Goal: Obtain resource: Download file/media

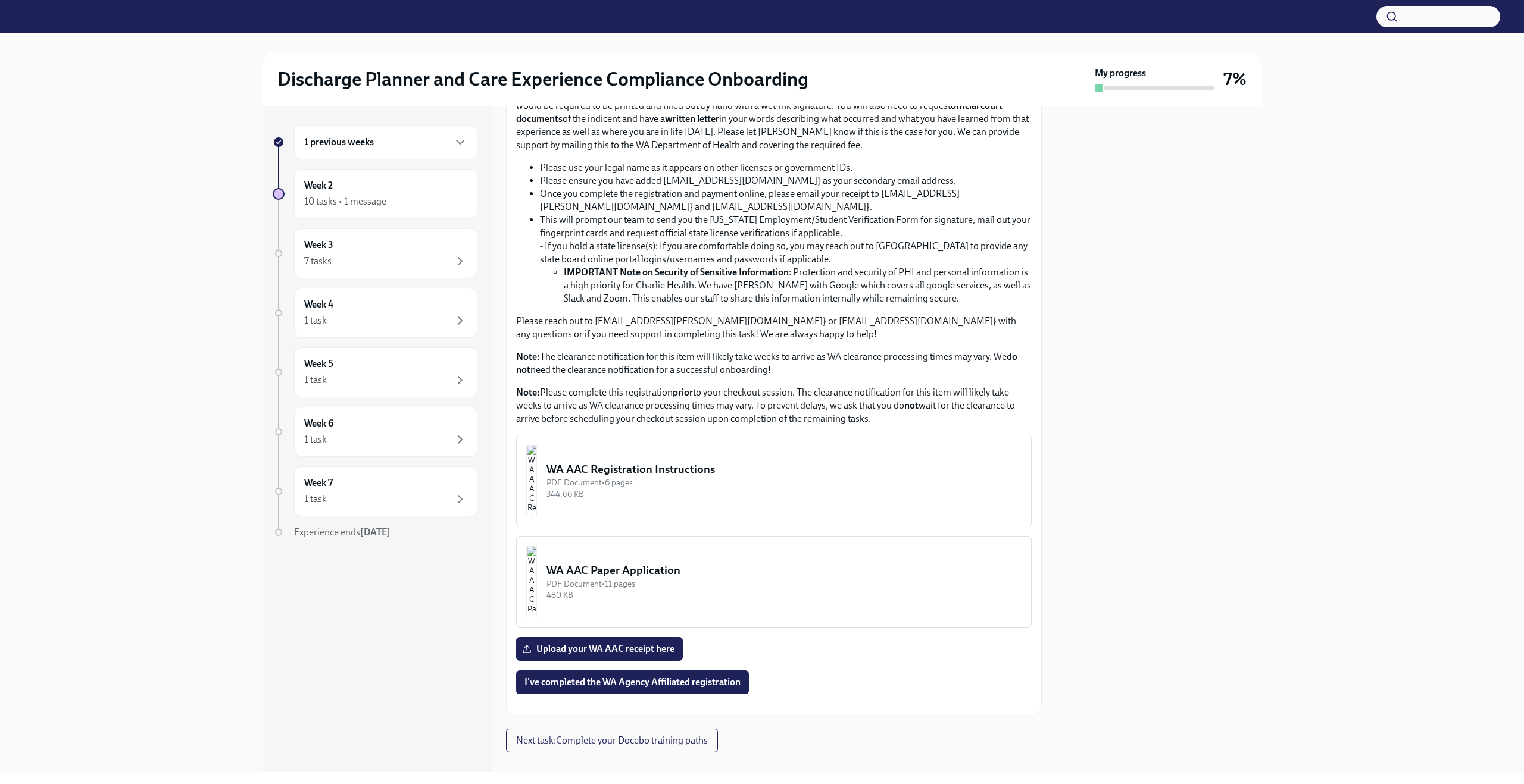
scroll to position [293, 0]
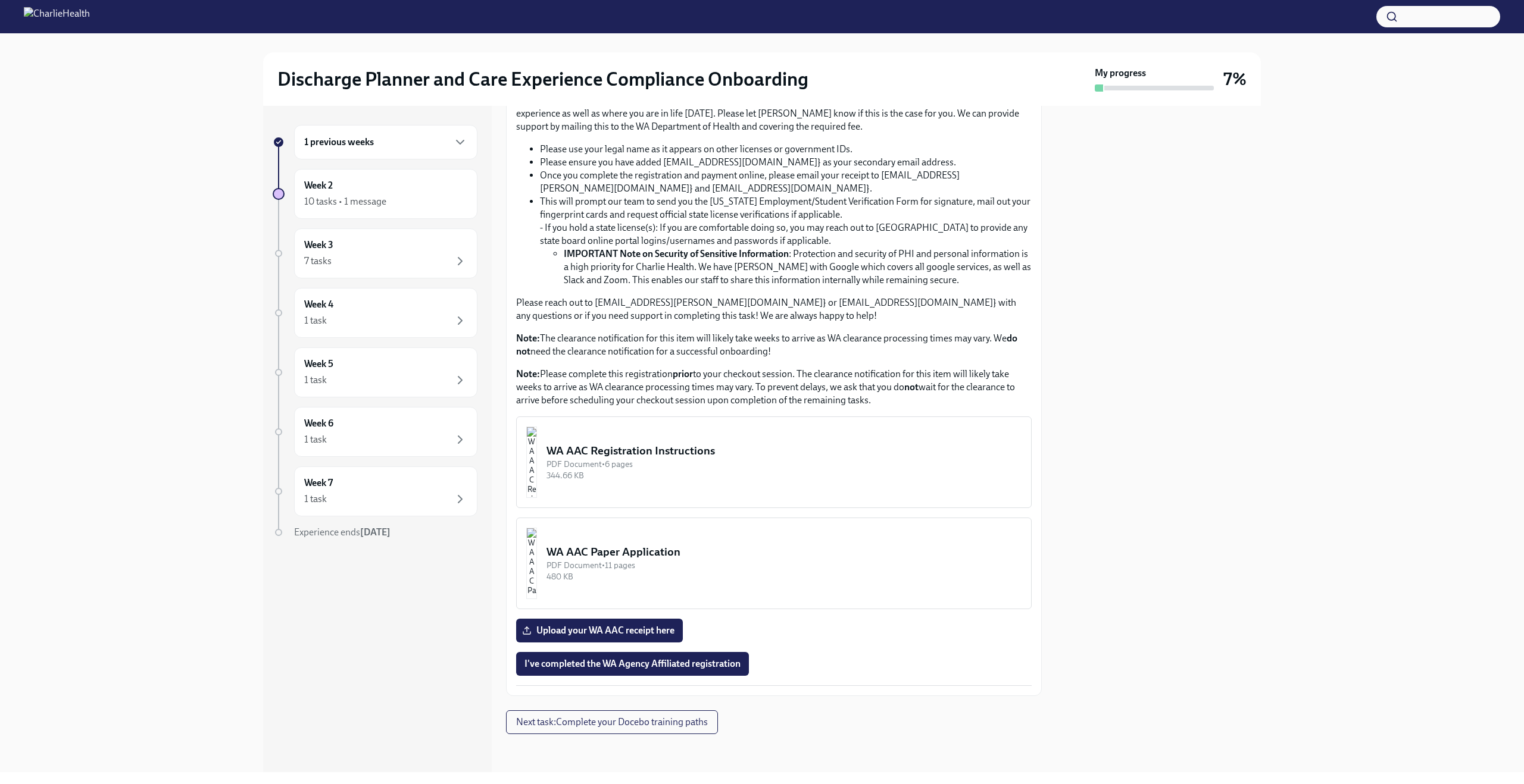
click at [710, 562] on div "PDF Document • 11 pages" at bounding box center [783, 565] width 475 height 12
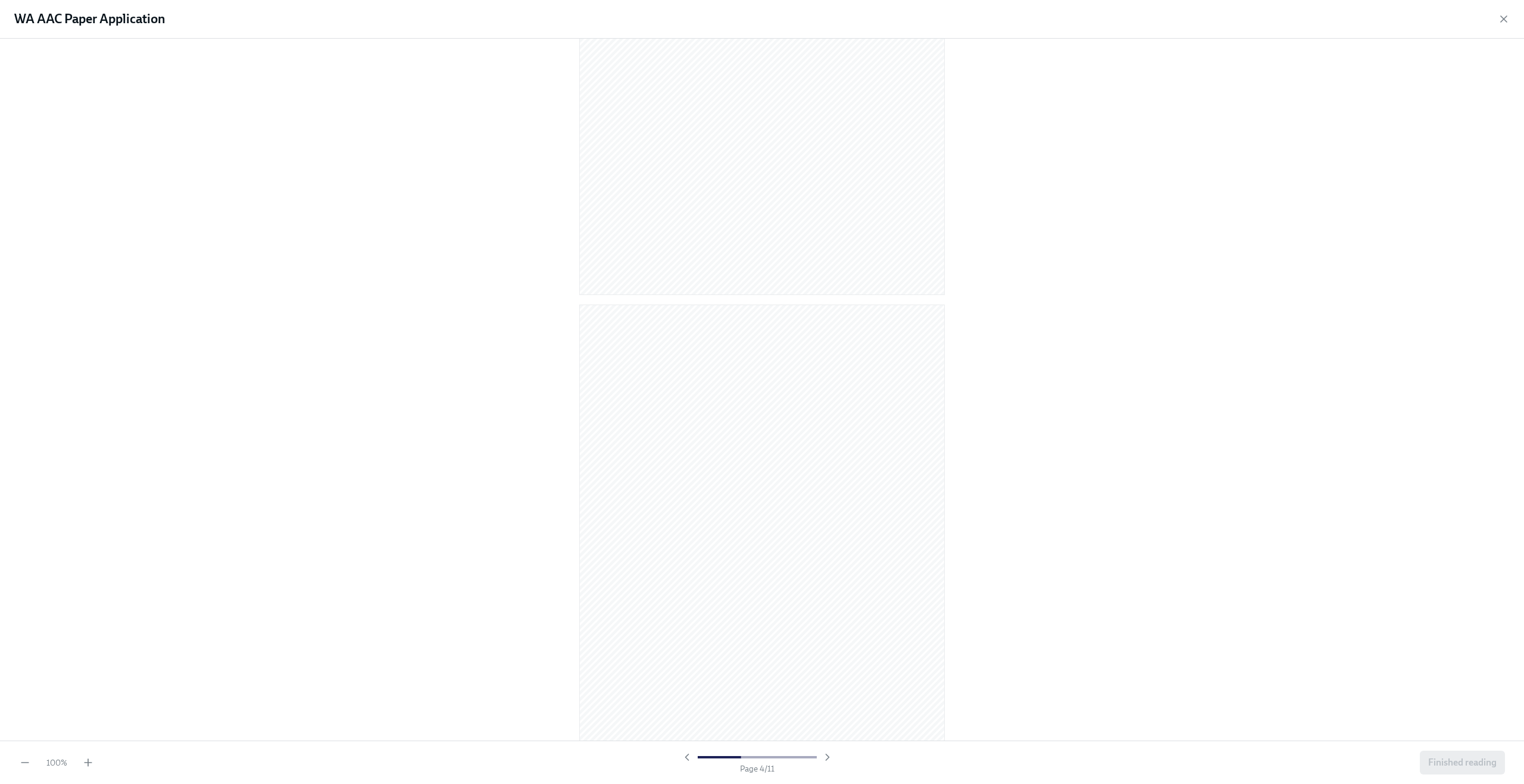
scroll to position [0, 0]
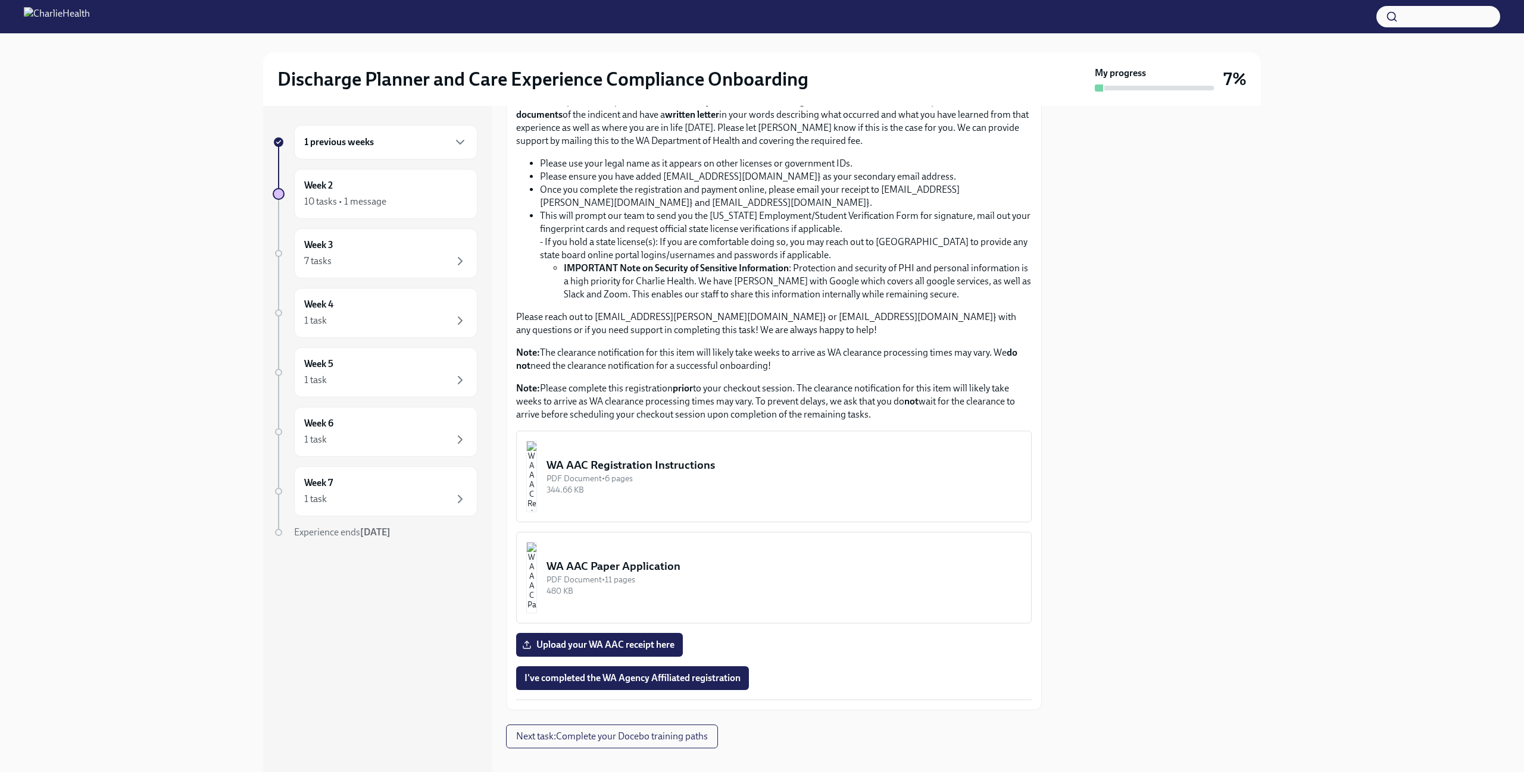
scroll to position [285, 0]
